Goal: Task Accomplishment & Management: Use online tool/utility

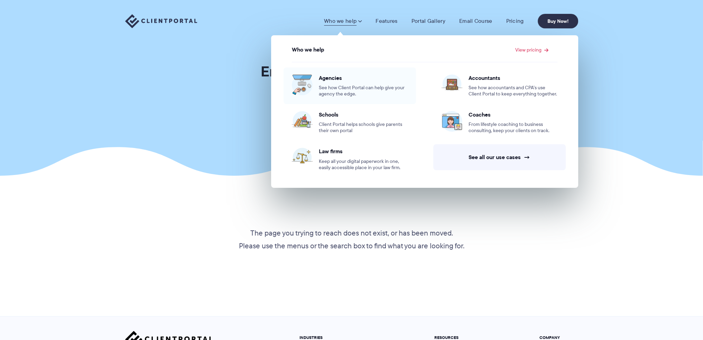
click at [329, 78] on span "Agencies" at bounding box center [363, 77] width 89 height 7
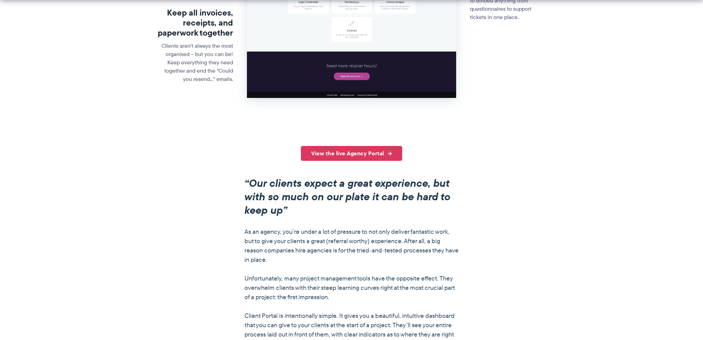
scroll to position [415, 0]
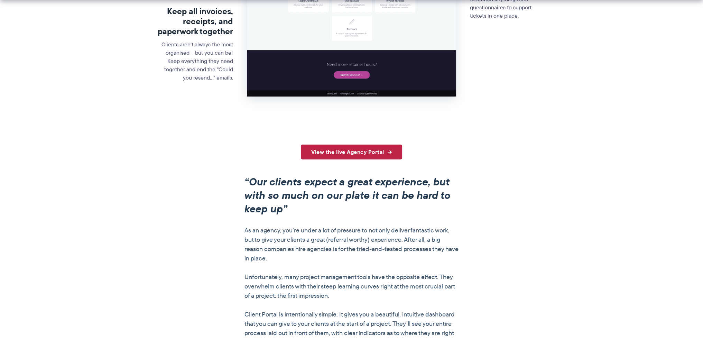
click at [352, 151] on link "View the live Agency Portal" at bounding box center [351, 152] width 101 height 15
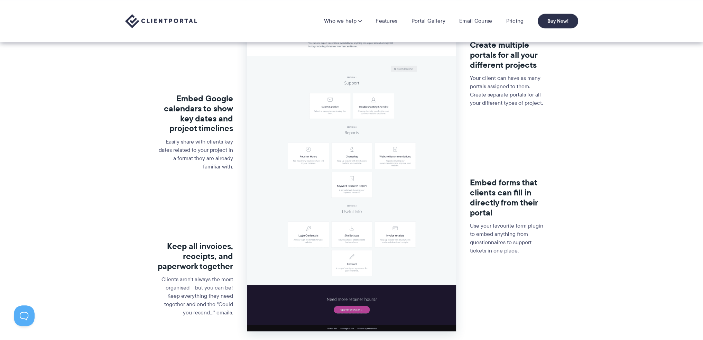
scroll to position [173, 0]
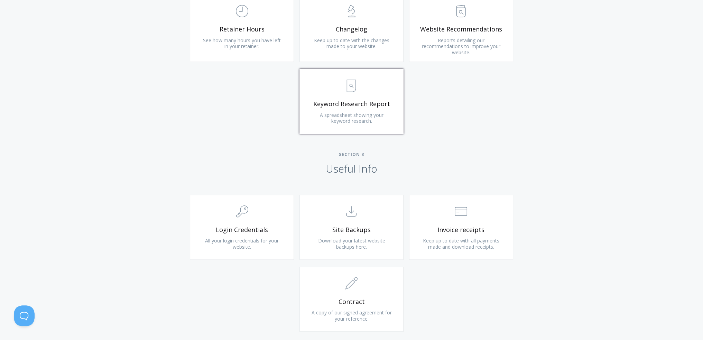
scroll to position [519, 0]
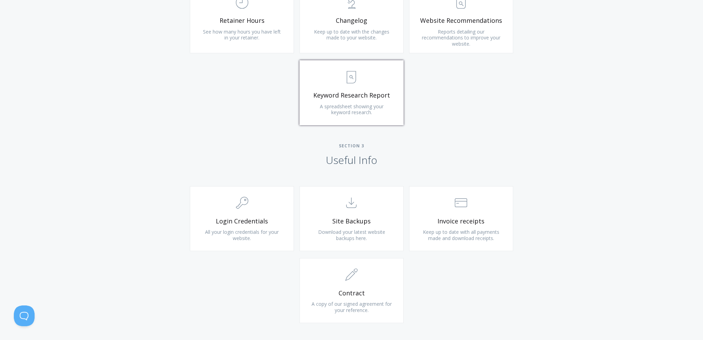
click at [347, 91] on span "Keyword Research Report" at bounding box center [351, 95] width 83 height 8
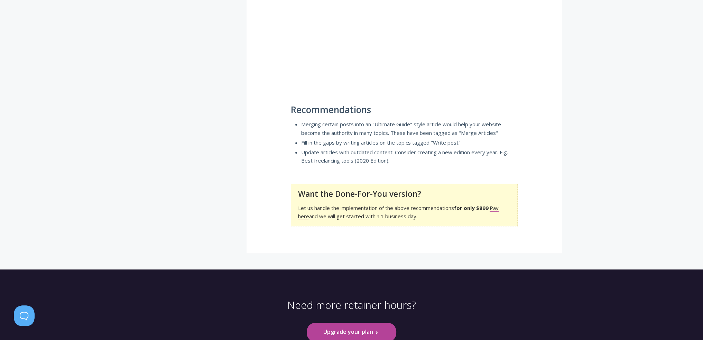
scroll to position [380, 0]
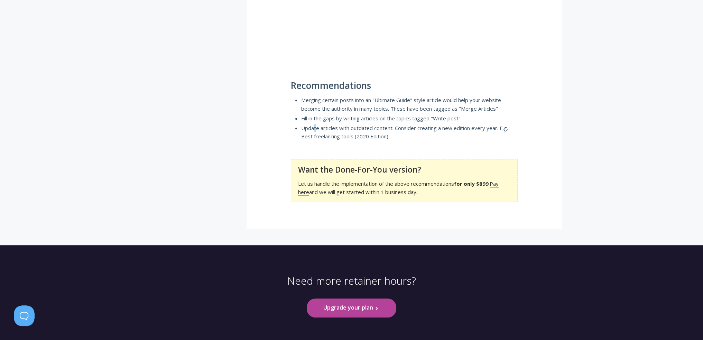
drag, startPoint x: 349, startPoint y: 98, endPoint x: 314, endPoint y: 128, distance: 46.1
click at [315, 128] on li "Update articles with outdated content. Consider creating a new edition every ye…" at bounding box center [409, 132] width 216 height 17
click at [496, 183] on link "Pay here" at bounding box center [398, 188] width 201 height 16
